Goal: Task Accomplishment & Management: Use online tool/utility

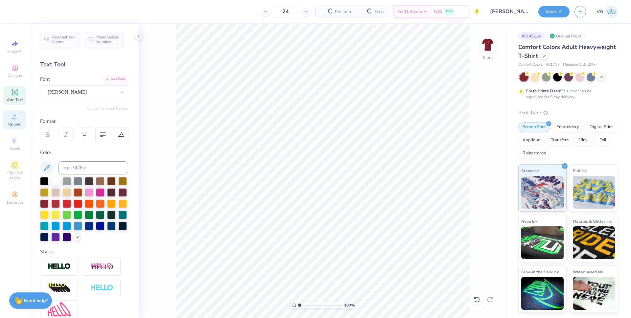
click at [18, 120] on icon at bounding box center [15, 117] width 8 height 8
click at [22, 118] on div "Upload" at bounding box center [14, 119] width 23 height 19
type input "13.41"
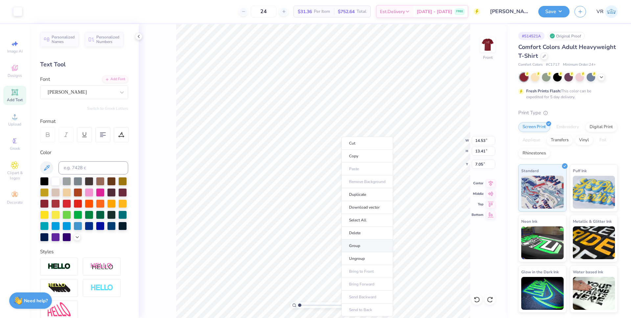
click at [356, 248] on li "Group" at bounding box center [367, 246] width 52 height 13
click at [478, 164] on input "3.33" at bounding box center [484, 164] width 24 height 9
type input "3.00"
click at [477, 139] on input "14.53" at bounding box center [484, 140] width 24 height 9
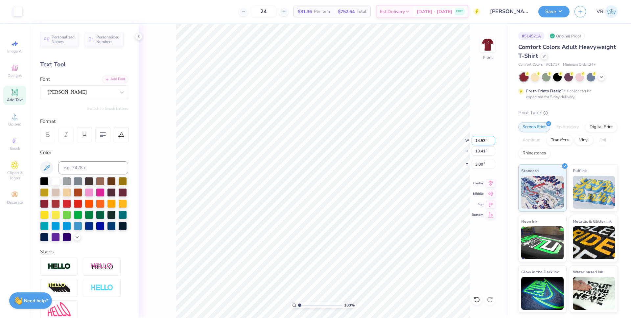
click at [477, 139] on input "14.53" at bounding box center [484, 140] width 24 height 9
type input "12.50"
type input "11.53"
click at [479, 163] on input "3.89" at bounding box center [484, 164] width 24 height 9
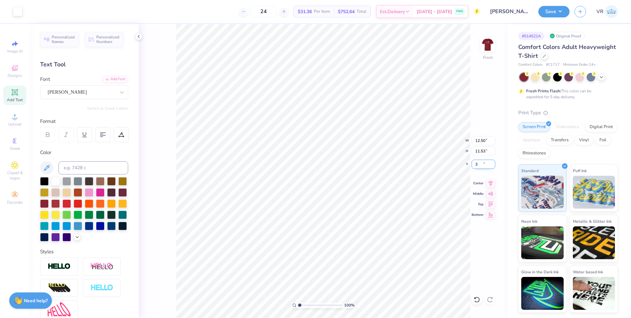
type input "3.00"
click at [14, 119] on circle at bounding box center [15, 119] width 4 height 4
click at [16, 115] on icon at bounding box center [15, 117] width 8 height 8
click at [342, 242] on li "Group" at bounding box center [359, 246] width 52 height 13
click at [478, 139] on input "14.53" at bounding box center [484, 140] width 24 height 9
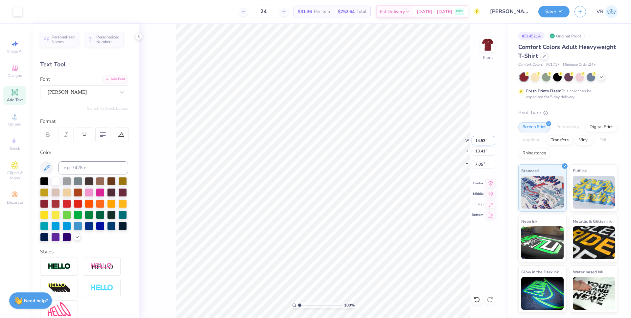
click at [478, 139] on input "14.53" at bounding box center [484, 140] width 24 height 9
type input "12.50"
click at [479, 165] on input "7.05" at bounding box center [484, 164] width 24 height 9
type input "11.53"
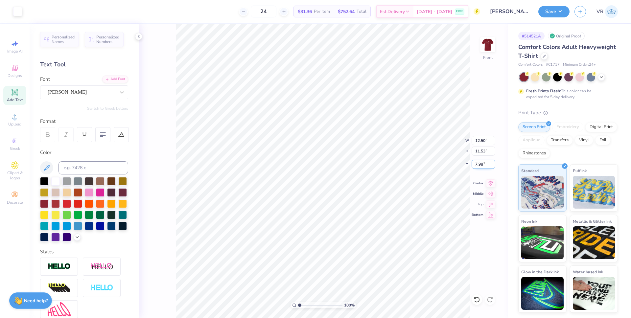
click at [477, 164] on input "7.98" at bounding box center [484, 164] width 24 height 9
type input "3.00"
click at [14, 113] on icon at bounding box center [15, 117] width 8 height 8
click at [14, 123] on span "Upload" at bounding box center [14, 124] width 13 height 5
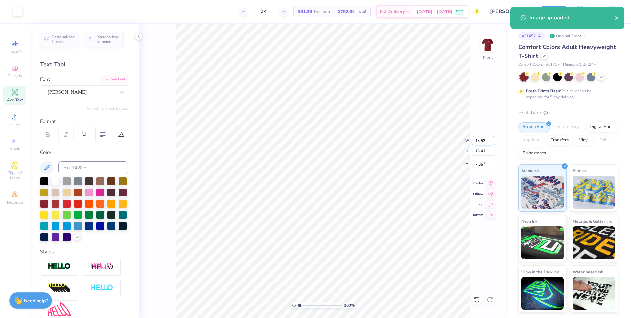
click at [479, 142] on input "14.53" at bounding box center [484, 140] width 24 height 9
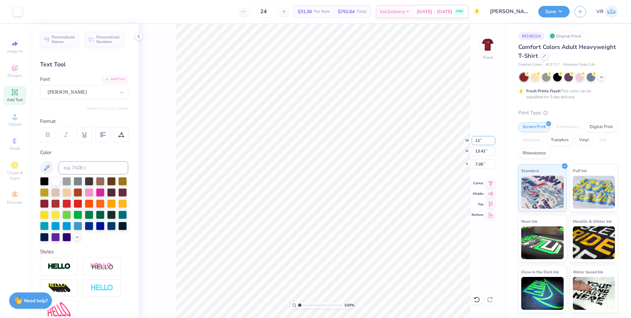
type input "12"
click at [367, 250] on li "Group" at bounding box center [374, 246] width 52 height 13
click at [480, 142] on input "14.53" at bounding box center [484, 140] width 24 height 9
type input "12.00"
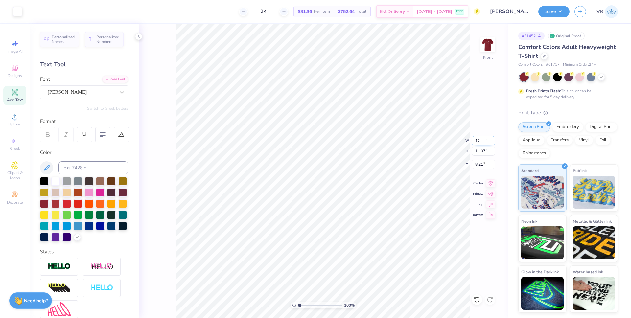
type input "11.07"
click at [478, 165] on input "8.21" at bounding box center [484, 164] width 24 height 9
type input "3.00"
drag, startPoint x: 299, startPoint y: 305, endPoint x: 304, endPoint y: 305, distance: 4.3
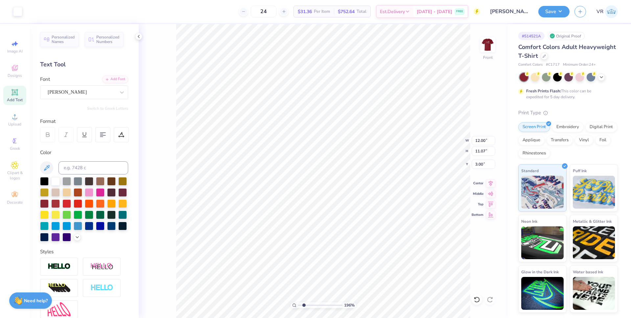
click at [304, 305] on input "range" at bounding box center [320, 305] width 44 height 6
drag, startPoint x: 303, startPoint y: 305, endPoint x: 288, endPoint y: 302, distance: 15.9
click at [298, 302] on input "range" at bounding box center [320, 305] width 44 height 6
click at [7, 120] on div "Upload" at bounding box center [14, 119] width 23 height 19
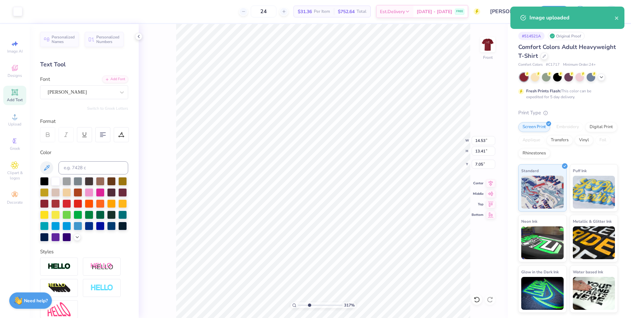
drag, startPoint x: 306, startPoint y: 306, endPoint x: 309, endPoint y: 306, distance: 3.3
click at [309, 306] on input "range" at bounding box center [320, 305] width 44 height 6
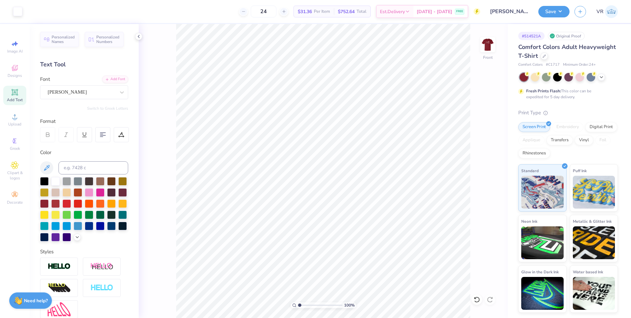
drag, startPoint x: 304, startPoint y: 306, endPoint x: 292, endPoint y: 304, distance: 12.3
type input "1"
click at [298, 304] on input "range" at bounding box center [320, 305] width 44 height 6
click at [356, 243] on li "Group" at bounding box center [369, 246] width 52 height 13
click at [478, 142] on input "14.53" at bounding box center [484, 140] width 24 height 9
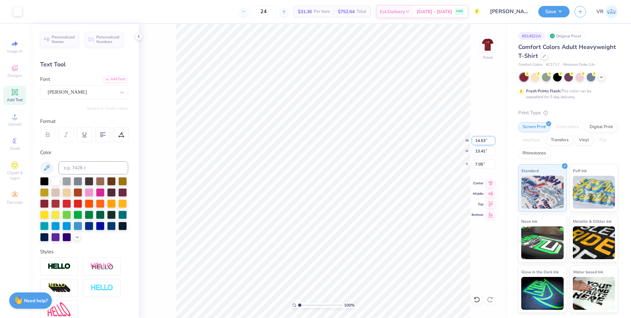
click at [478, 142] on input "14.53" at bounding box center [484, 140] width 24 height 9
type input "12.00"
type input "11.07"
click at [480, 166] on input "8.21" at bounding box center [484, 164] width 24 height 9
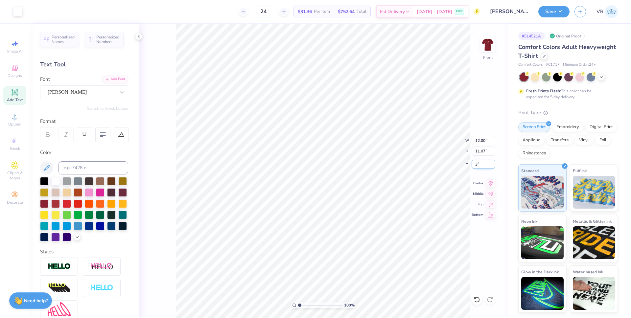
type input "3.00"
click at [16, 117] on icon at bounding box center [15, 117] width 8 height 8
click at [14, 126] on span "Upload" at bounding box center [14, 124] width 13 height 5
click at [383, 246] on li "Group" at bounding box center [387, 246] width 52 height 13
click at [480, 138] on input "14.53" at bounding box center [484, 140] width 24 height 9
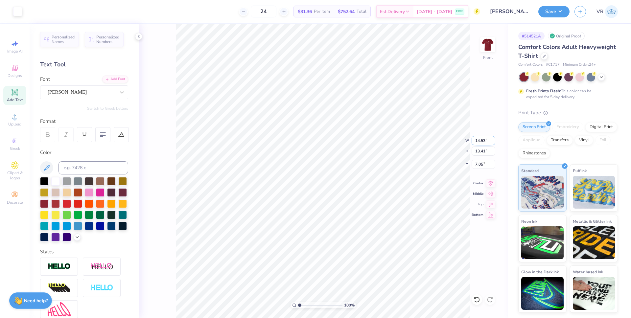
click at [480, 138] on input "14.53" at bounding box center [484, 140] width 24 height 9
type input "12"
click at [479, 166] on input "7.05" at bounding box center [484, 164] width 24 height 9
click at [479, 165] on input "7.05" at bounding box center [484, 164] width 24 height 9
type input "7.05"
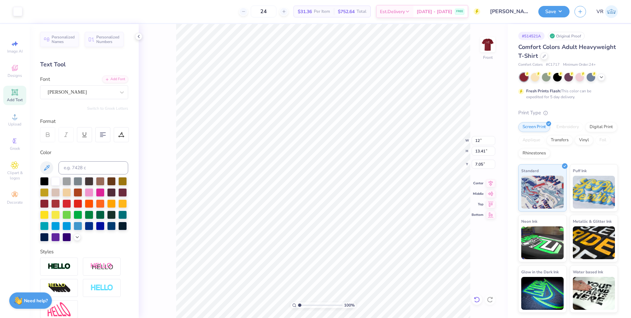
click at [480, 298] on div at bounding box center [477, 299] width 11 height 11
click at [479, 299] on icon at bounding box center [477, 300] width 6 height 6
click at [491, 269] on div "100 % Front W 12 12 " H 13.41 13.41 " Y 7.05 7.05 " Center Middle Top Bottom" at bounding box center [323, 171] width 369 height 294
type input "14.53"
type input "6.03"
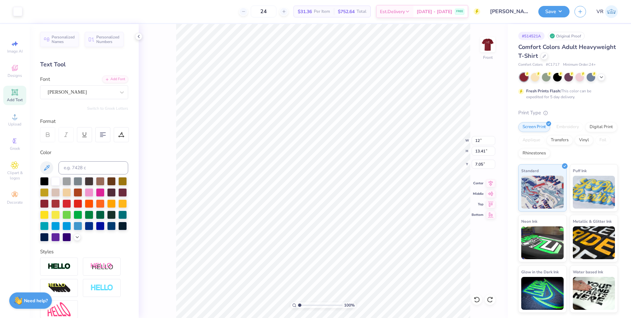
type input "2.79"
click at [8, 123] on div "Upload" at bounding box center [14, 119] width 23 height 19
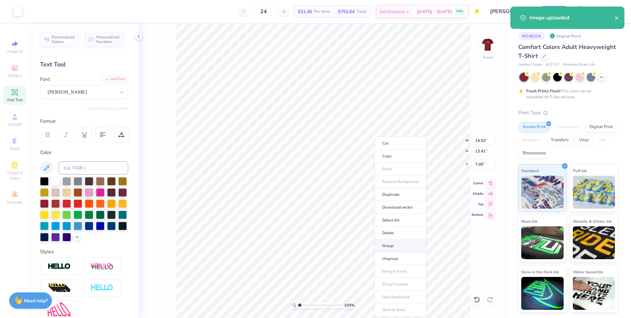
click at [385, 245] on li "Group" at bounding box center [401, 246] width 52 height 13
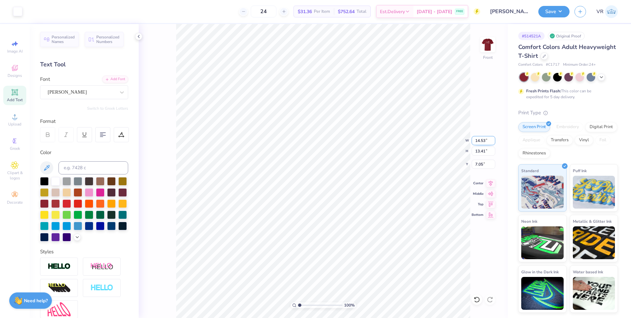
click at [476, 138] on input "14.53" at bounding box center [484, 140] width 24 height 9
type input "12.00"
type input "11.07"
click at [475, 162] on input "8.21" at bounding box center [484, 164] width 24 height 9
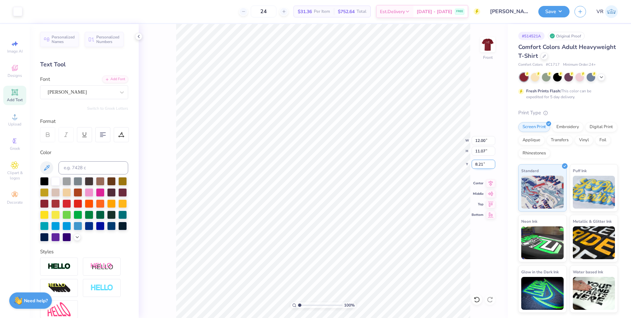
click at [475, 162] on input "8.21" at bounding box center [484, 164] width 24 height 9
type input "3.00"
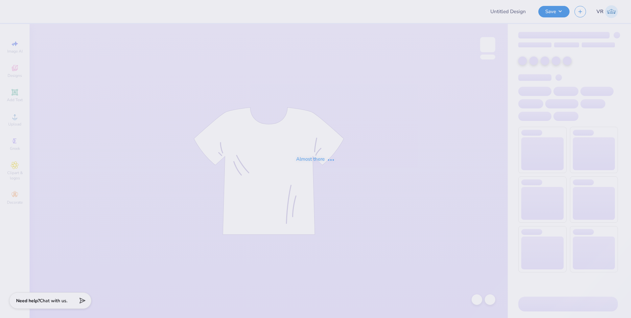
type input "[PERSON_NAME] : [US_STATE][GEOGRAPHIC_DATA]"
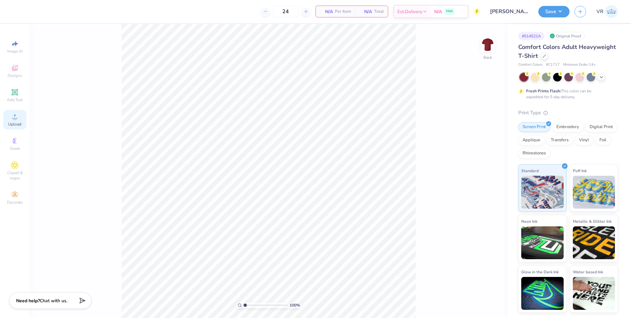
click at [13, 118] on circle at bounding box center [15, 119] width 4 height 4
click at [15, 122] on span "Upload" at bounding box center [14, 124] width 13 height 5
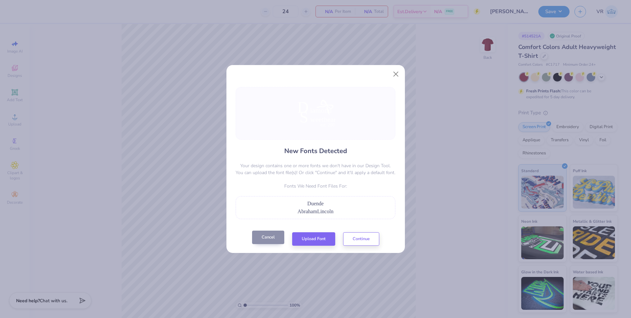
click at [273, 238] on button "Cancel" at bounding box center [268, 237] width 32 height 13
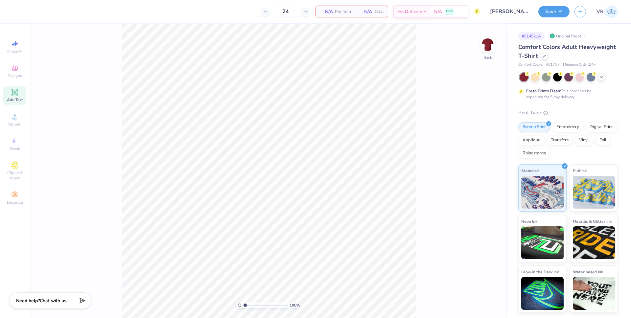
click at [15, 95] on icon at bounding box center [15, 92] width 8 height 8
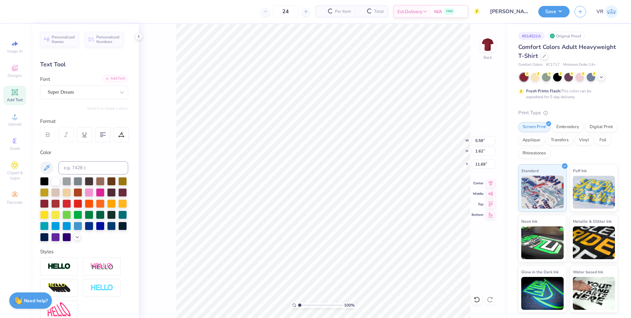
click at [115, 76] on div "Add Font" at bounding box center [115, 79] width 26 height 8
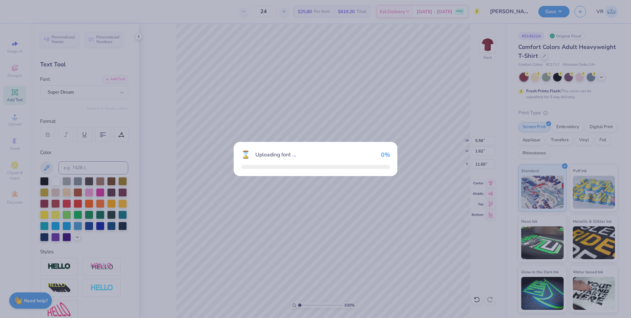
type input "3.11"
type input "1.65"
type input "11.67"
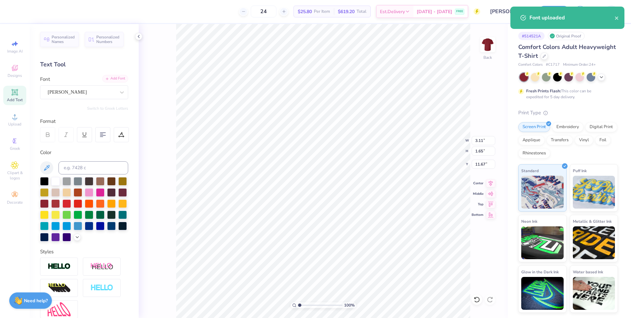
click at [115, 80] on div "Add Font" at bounding box center [115, 79] width 26 height 8
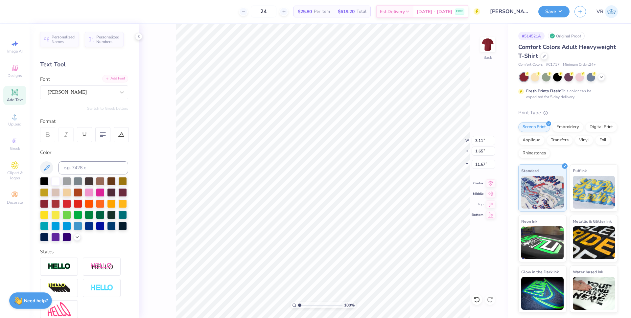
click at [116, 77] on div "Add Font" at bounding box center [115, 79] width 26 height 8
click at [116, 79] on div "Add Font" at bounding box center [115, 79] width 26 height 8
click at [114, 79] on div "Add Font" at bounding box center [115, 79] width 26 height 8
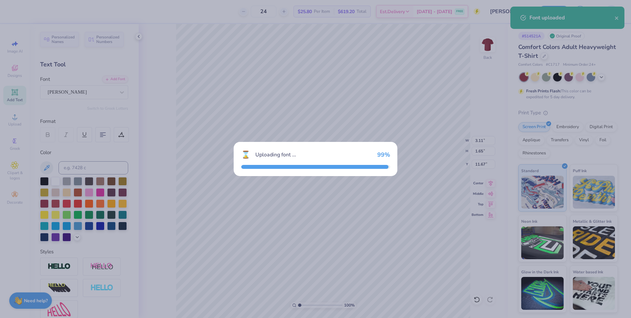
type input "6.16"
type input "2.06"
type input "11.47"
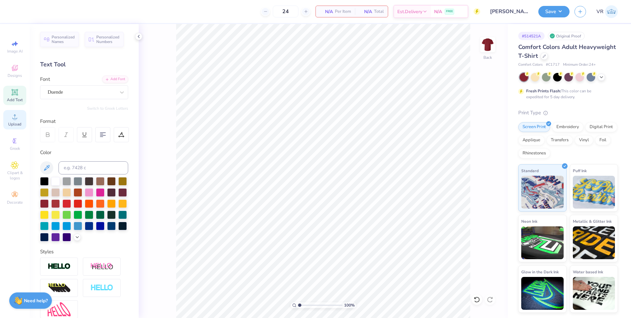
click at [14, 115] on icon at bounding box center [15, 117] width 8 height 8
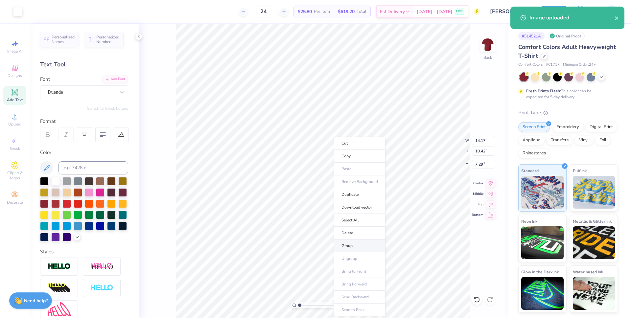
click at [352, 247] on li "Group" at bounding box center [360, 246] width 52 height 13
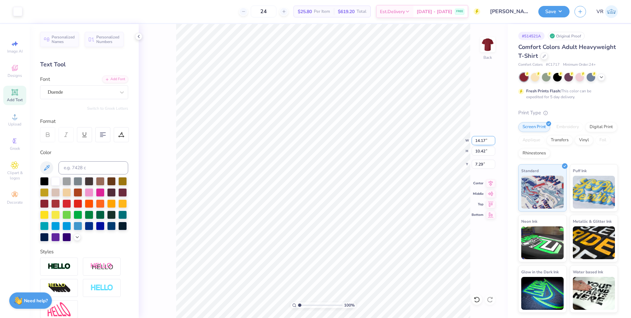
click at [479, 136] on input "14.17" at bounding box center [484, 140] width 24 height 9
type input "8.00"
type input "5.88"
click at [479, 165] on input "9.56" at bounding box center [484, 164] width 24 height 9
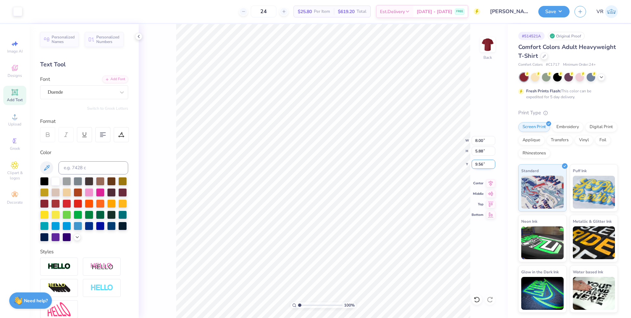
click at [479, 165] on input "9.56" at bounding box center [484, 164] width 24 height 9
type input "3.00"
click at [483, 47] on img at bounding box center [488, 45] width 26 height 26
click at [18, 119] on icon at bounding box center [15, 117] width 8 height 8
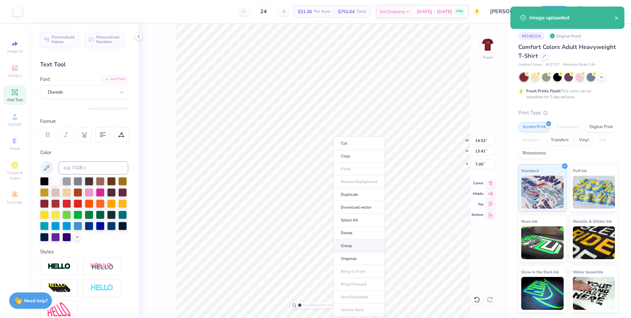
click at [343, 244] on li "Group" at bounding box center [359, 246] width 52 height 13
click at [476, 141] on input "14.53" at bounding box center [484, 140] width 24 height 9
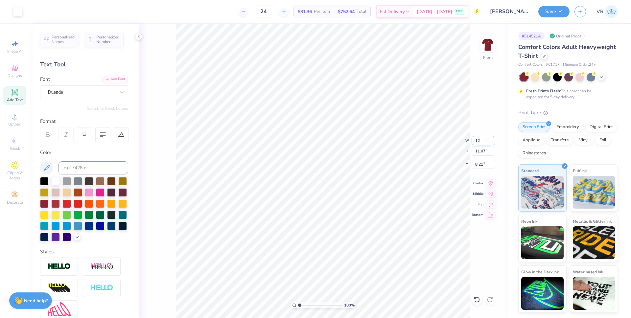
type input "12.00"
type input "11.07"
click at [479, 166] on input "8.21" at bounding box center [484, 164] width 24 height 9
type input "3.00"
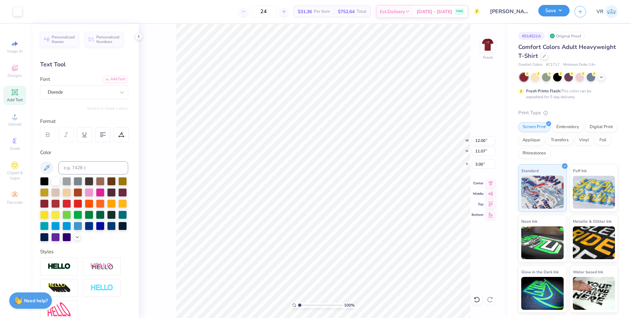
click at [559, 10] on button "Save" at bounding box center [553, 11] width 31 height 12
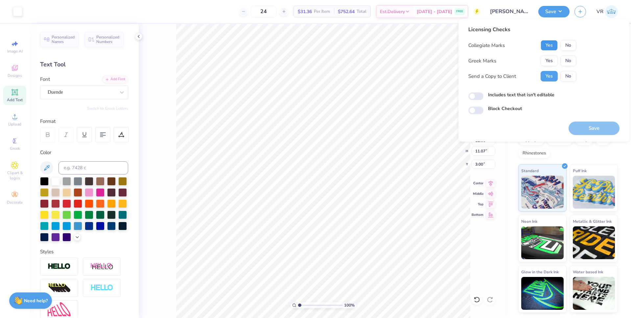
click at [549, 47] on button "Yes" at bounding box center [549, 45] width 17 height 11
click at [570, 63] on button "No" at bounding box center [568, 61] width 16 height 11
click at [588, 130] on button "Save" at bounding box center [594, 128] width 51 height 13
